Goal: Task Accomplishment & Management: Manage account settings

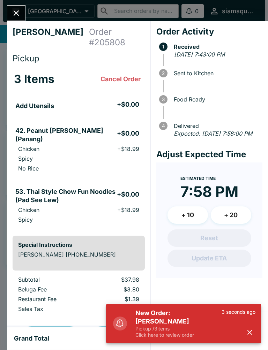
click at [246, 331] on icon "button" at bounding box center [250, 333] width 8 height 8
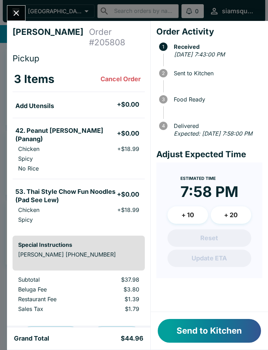
click at [238, 330] on button "Send to Kitchen" at bounding box center [209, 331] width 103 height 24
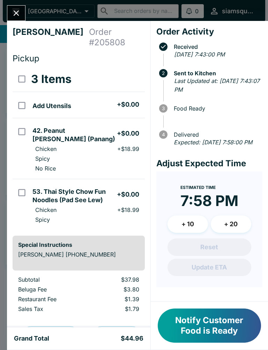
click at [14, 13] on icon "Close" at bounding box center [16, 12] width 9 height 9
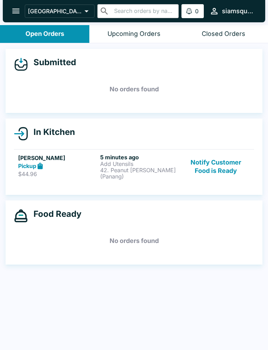
click at [90, 178] on link "[PERSON_NAME] $44.96 5 minutes ago Add Utensils 42. Peanut [PERSON_NAME] (Panan…" at bounding box center [134, 166] width 240 height 35
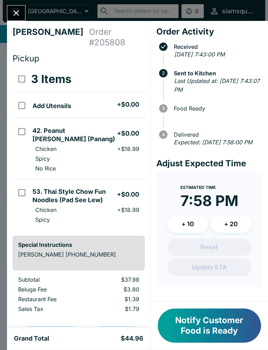
click at [19, 27] on h4 "[PERSON_NAME]" at bounding box center [51, 37] width 76 height 21
click at [12, 9] on icon "Close" at bounding box center [16, 12] width 9 height 9
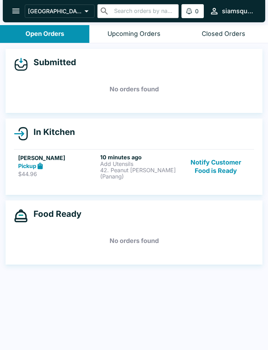
click at [216, 160] on button "Notify Customer Food is Ready" at bounding box center [216, 167] width 68 height 26
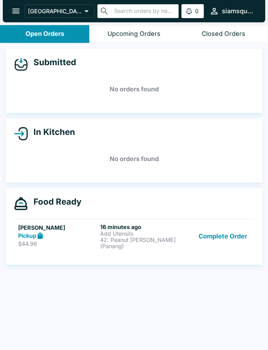
click at [230, 232] on button "Complete Order" at bounding box center [223, 237] width 54 height 26
